Goal: Entertainment & Leisure: Consume media (video, audio)

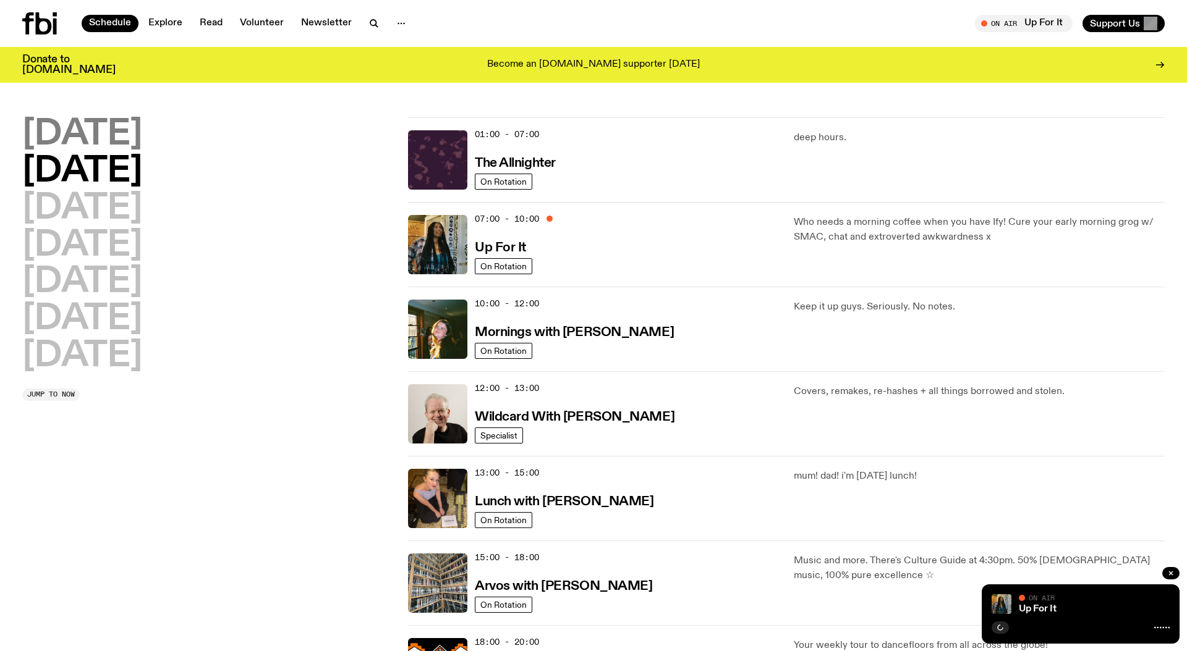
click at [100, 138] on h2 "Monday" at bounding box center [82, 134] width 120 height 35
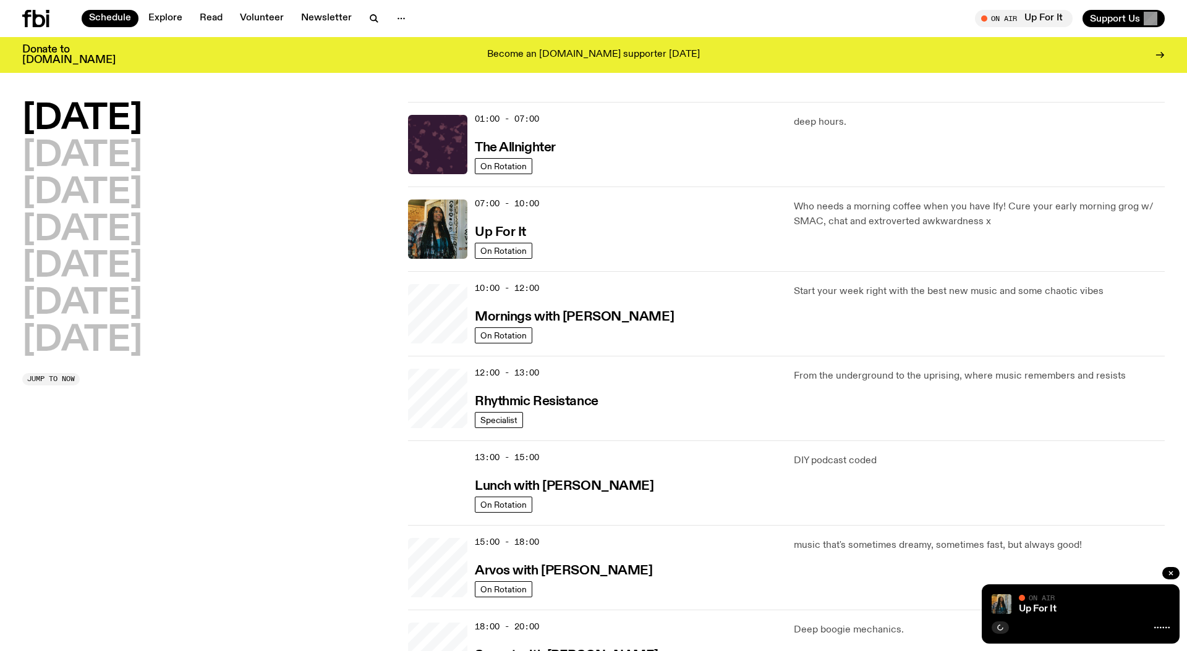
scroll to position [35, 0]
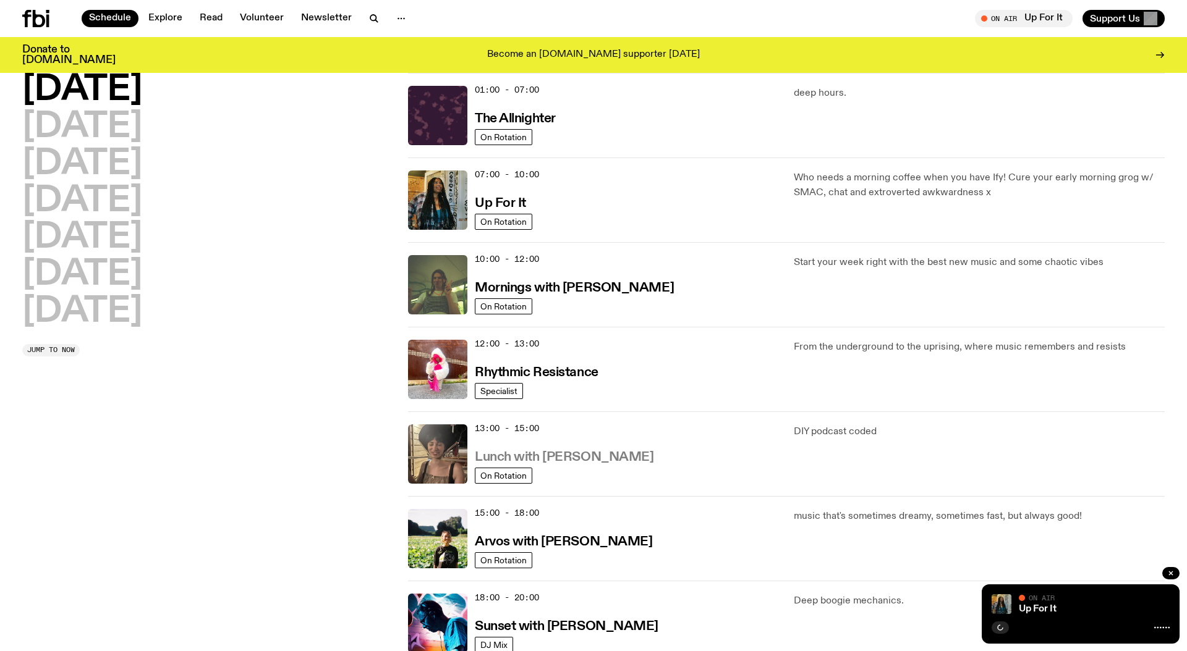
click at [573, 455] on h3 "Lunch with Batoul Hodroj" at bounding box center [564, 457] width 179 height 13
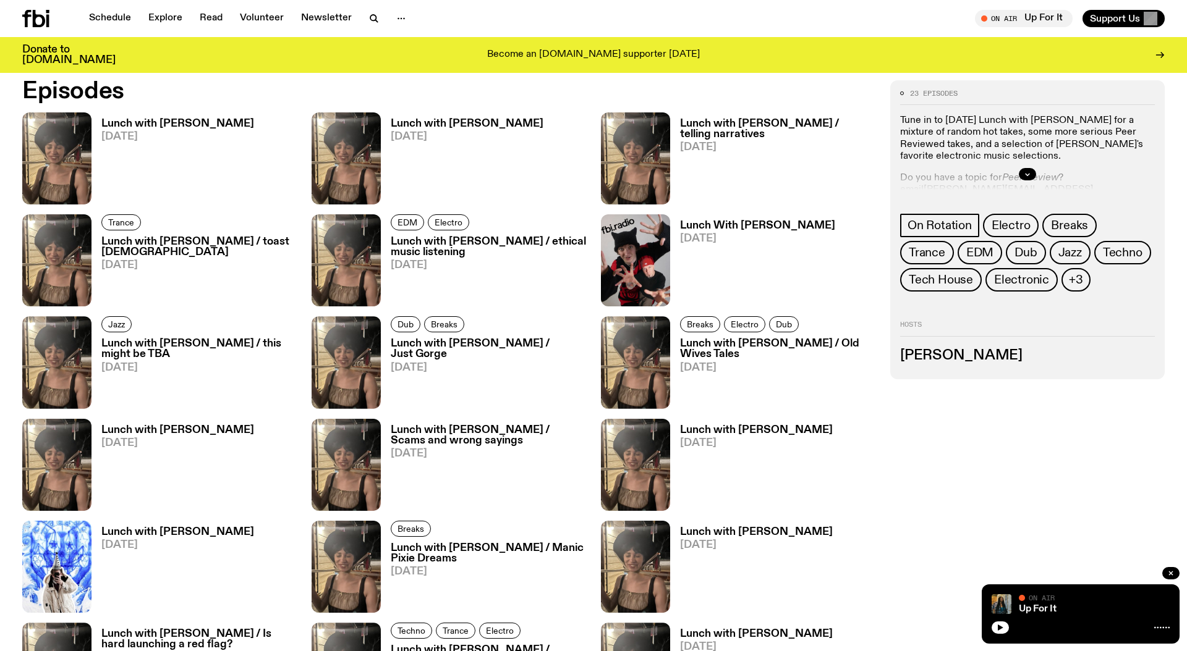
scroll to position [593, 0]
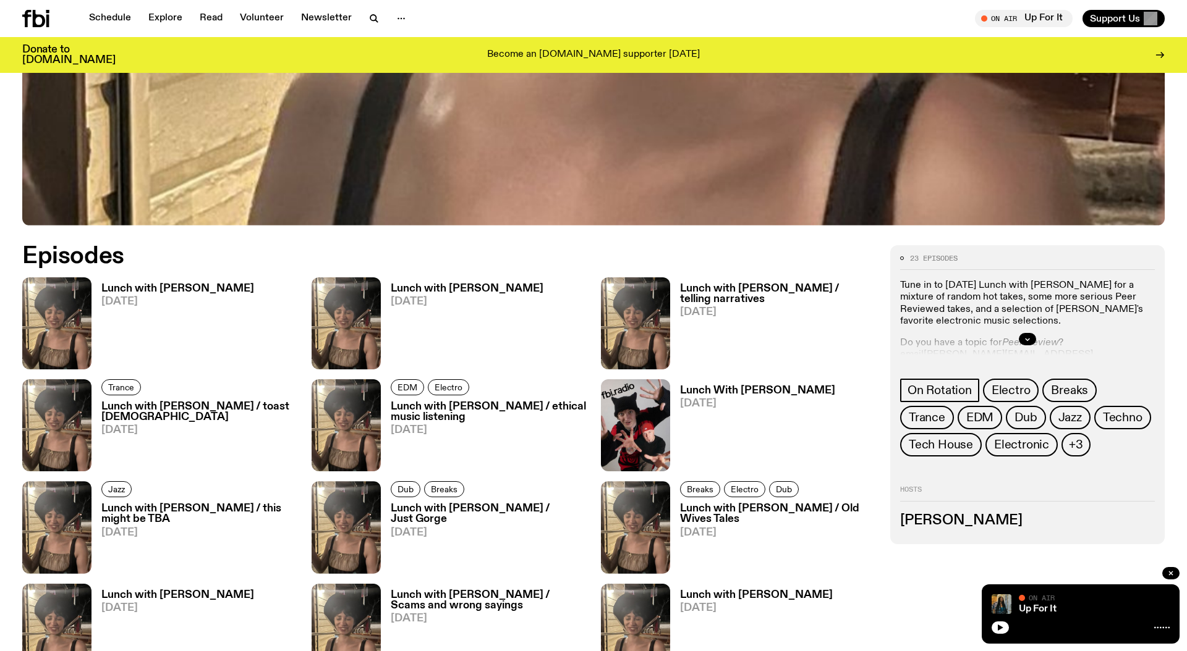
click at [176, 286] on h3 "Lunch with Batoul Hodroj" at bounding box center [177, 289] width 153 height 11
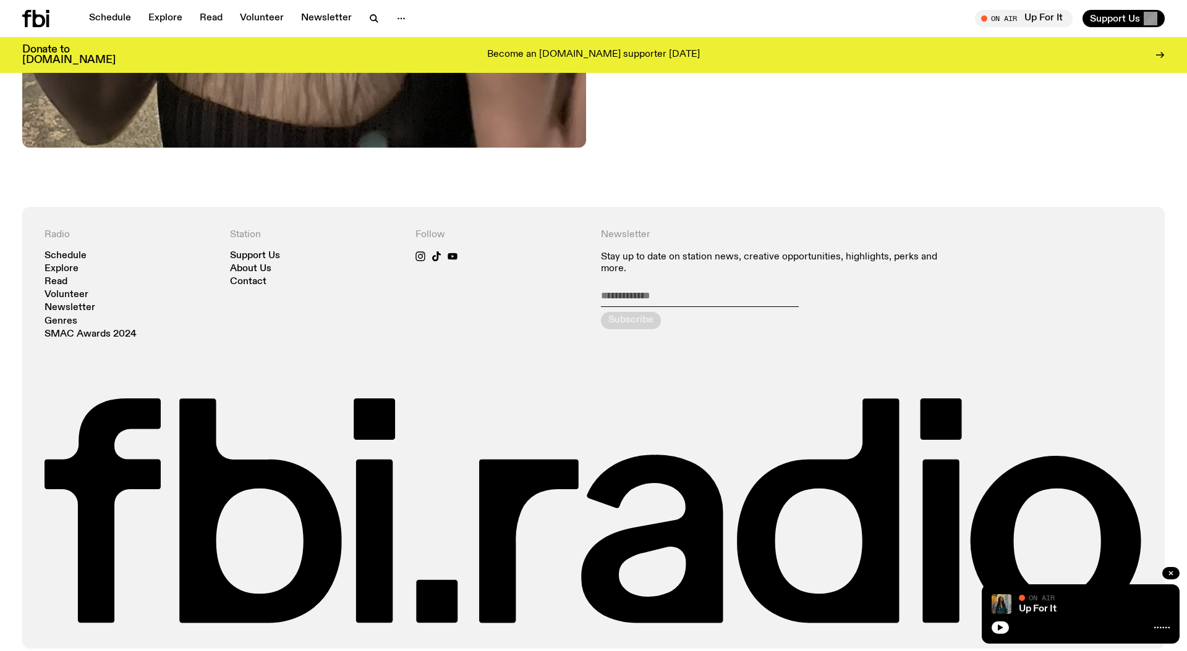
scroll to position [899, 0]
